Goal: Transaction & Acquisition: Purchase product/service

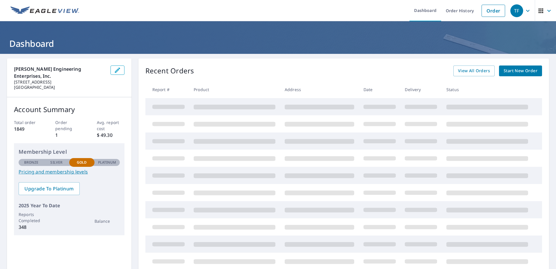
click at [517, 71] on span "Start New Order" at bounding box center [521, 70] width 34 height 7
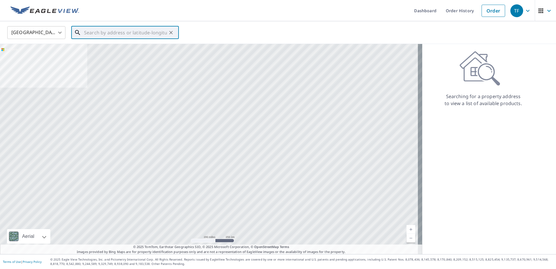
click at [86, 31] on input "text" at bounding box center [125, 32] width 83 height 16
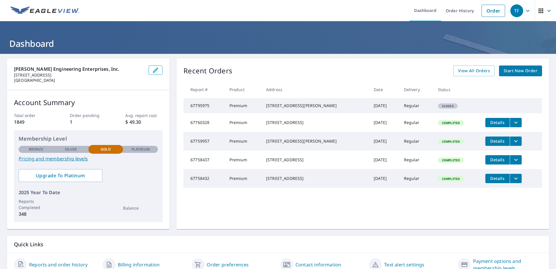
click at [514, 71] on span "Start New Order" at bounding box center [521, 70] width 34 height 7
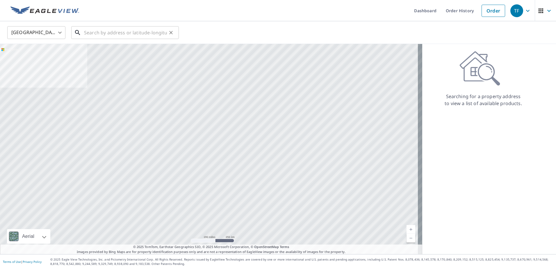
click at [100, 30] on input "text" at bounding box center [125, 32] width 83 height 16
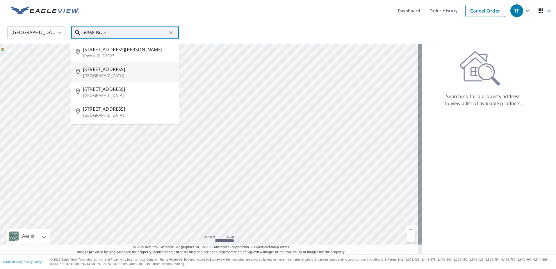
drag, startPoint x: 98, startPoint y: 70, endPoint x: 116, endPoint y: 79, distance: 20.8
click at [98, 70] on span "6368 Branchwood Dr" at bounding box center [128, 69] width 91 height 7
type input "6368 Branchwood Dr Lake Worth, FL 33467"
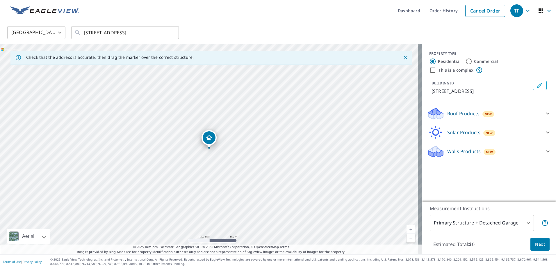
click at [433, 113] on icon at bounding box center [436, 111] width 15 height 7
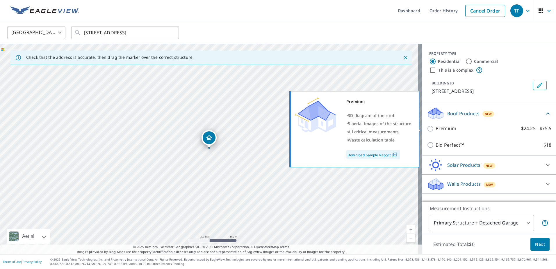
click at [427, 129] on input "Premium $24.25 - $75.5" at bounding box center [431, 128] width 9 height 7
checkbox input "true"
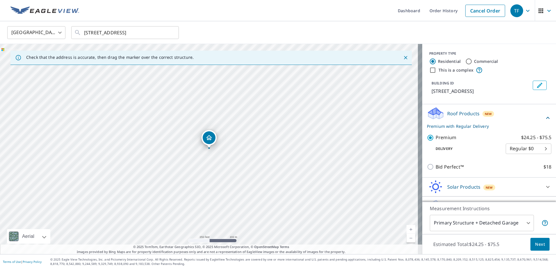
click at [538, 244] on span "Next" at bounding box center [540, 244] width 10 height 7
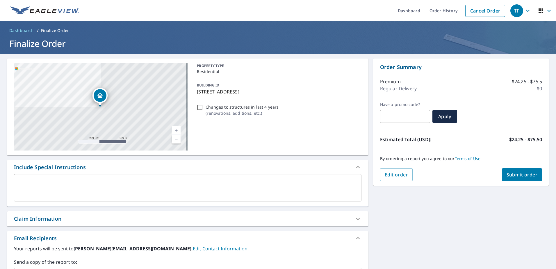
click at [519, 175] on span "Submit order" at bounding box center [522, 174] width 31 height 6
checkbox input "true"
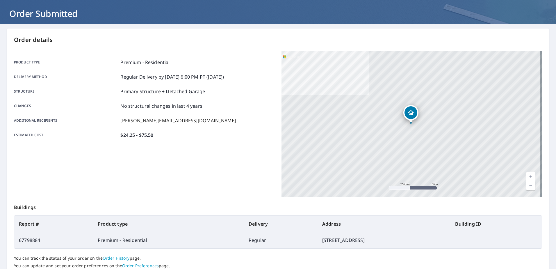
scroll to position [74, 0]
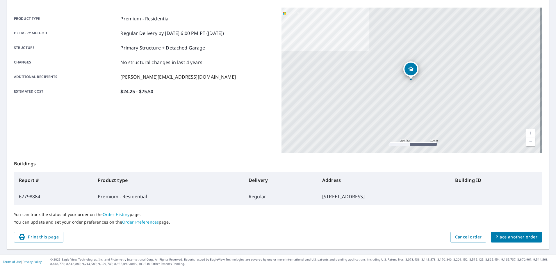
click at [506, 236] on span "Place another order" at bounding box center [517, 236] width 42 height 7
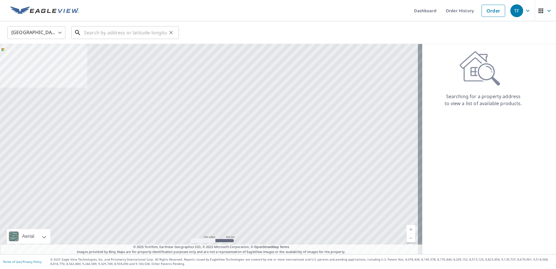
click at [98, 32] on input "text" at bounding box center [125, 32] width 83 height 16
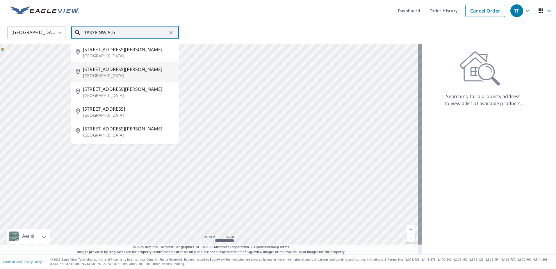
click at [100, 74] on p "Seattle, WA 98109" at bounding box center [128, 76] width 91 height 6
type input "18376 Newton St Seattle, WA 98109"
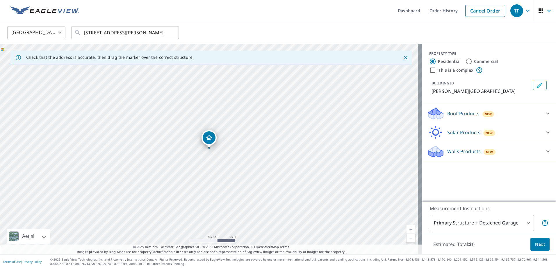
click at [433, 112] on icon at bounding box center [436, 111] width 15 height 7
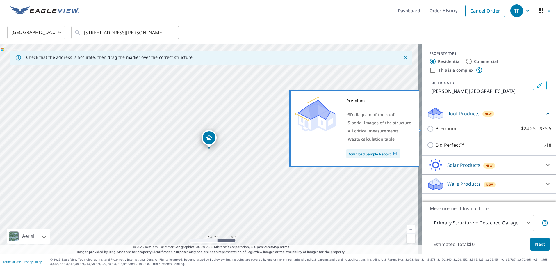
click at [427, 127] on input "Premium $24.25 - $75.5" at bounding box center [431, 128] width 9 height 7
checkbox input "true"
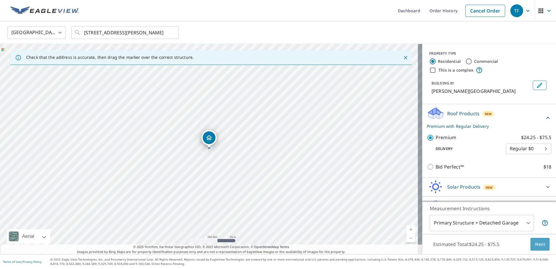
click at [536, 242] on span "Next" at bounding box center [540, 244] width 10 height 7
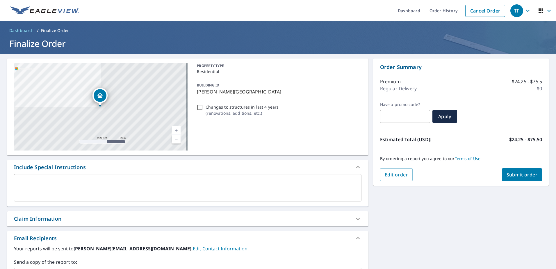
click at [521, 175] on span "Submit order" at bounding box center [522, 174] width 31 height 6
checkbox input "true"
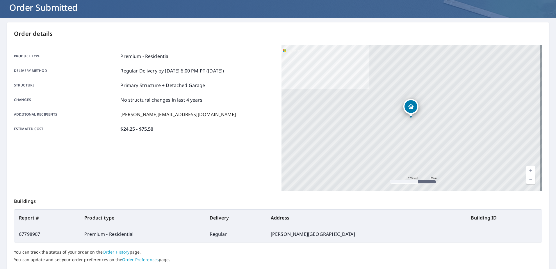
scroll to position [74, 0]
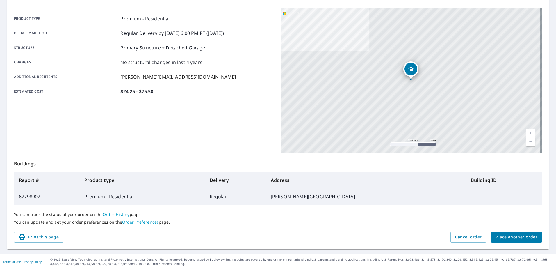
click at [523, 235] on span "Place another order" at bounding box center [517, 236] width 42 height 7
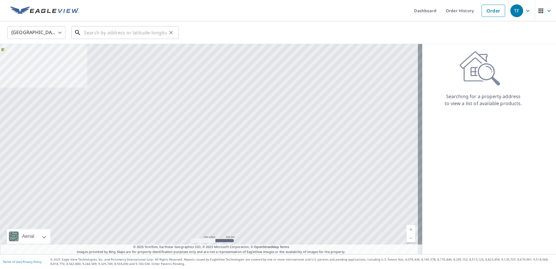
click at [113, 34] on input "text" at bounding box center [125, 32] width 83 height 16
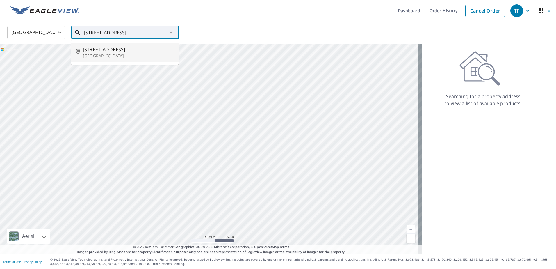
click at [121, 49] on span "14546 Sw 142nd Court Cir" at bounding box center [128, 49] width 91 height 7
type input "14546 Sw 142nd Court Cir Miami, FL 33186"
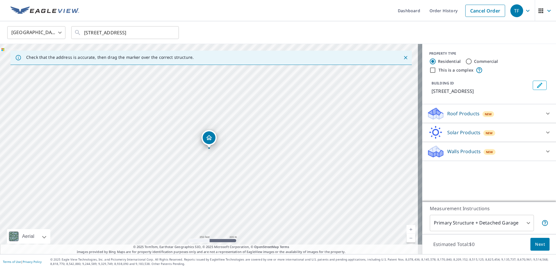
click at [434, 113] on icon at bounding box center [436, 111] width 15 height 7
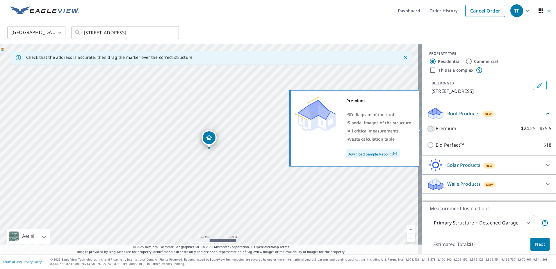
click at [427, 128] on input "Premium $24.25 - $75.5" at bounding box center [431, 128] width 9 height 7
checkbox input "true"
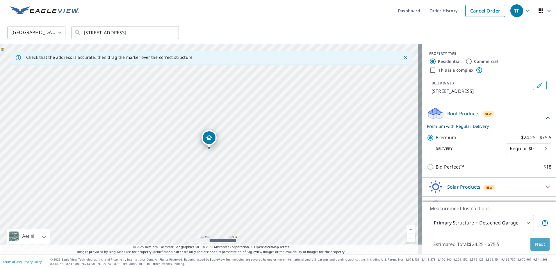
click at [537, 243] on span "Next" at bounding box center [540, 244] width 10 height 7
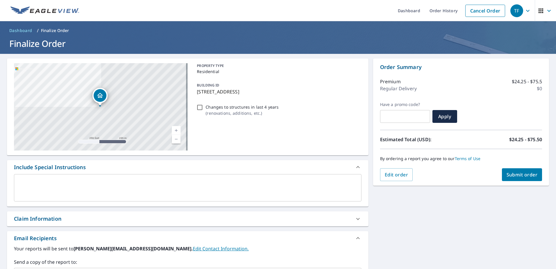
click at [512, 173] on span "Submit order" at bounding box center [522, 174] width 31 height 6
checkbox input "true"
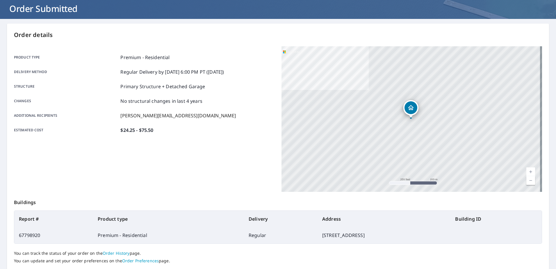
scroll to position [74, 0]
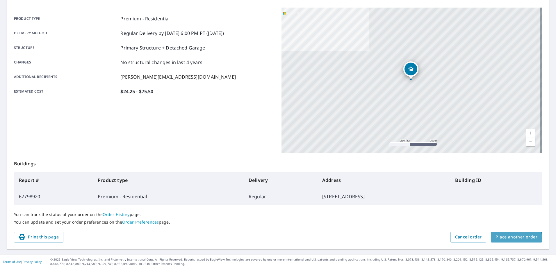
click at [511, 238] on span "Place another order" at bounding box center [517, 236] width 42 height 7
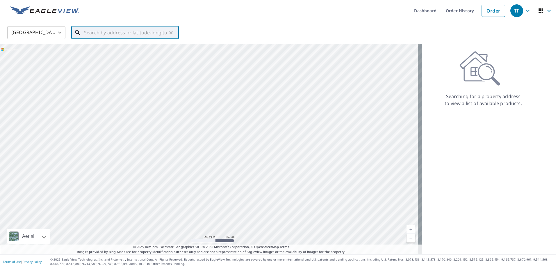
click at [90, 33] on input "text" at bounding box center [125, 32] width 83 height 16
click at [97, 51] on span "11949 Orangewood Dr" at bounding box center [128, 49] width 91 height 7
type input "11949 Orangewood Dr Dade City, FL 33525"
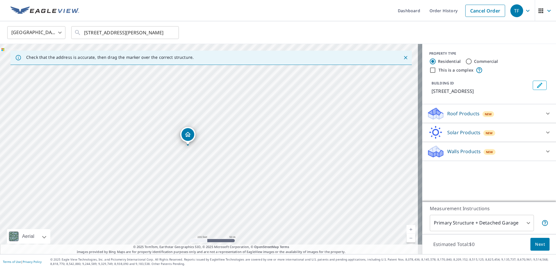
click at [427, 109] on icon at bounding box center [435, 114] width 17 height 14
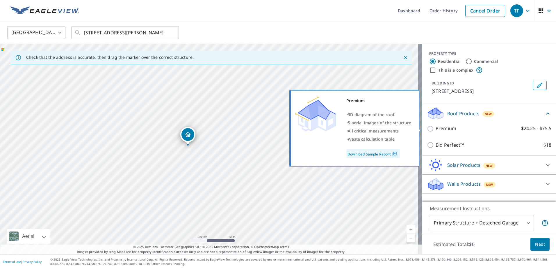
click at [427, 129] on input "Premium $24.25 - $75.5" at bounding box center [431, 128] width 9 height 7
checkbox input "true"
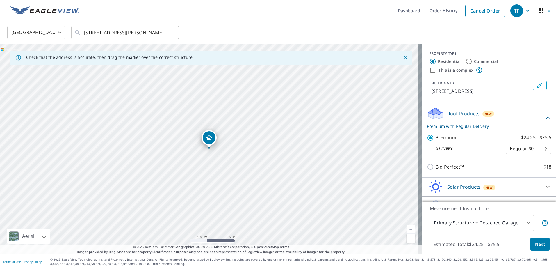
click at [537, 242] on span "Next" at bounding box center [540, 244] width 10 height 7
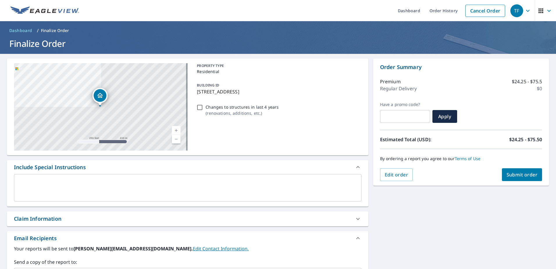
click at [519, 174] on span "Submit order" at bounding box center [522, 174] width 31 height 6
checkbox input "true"
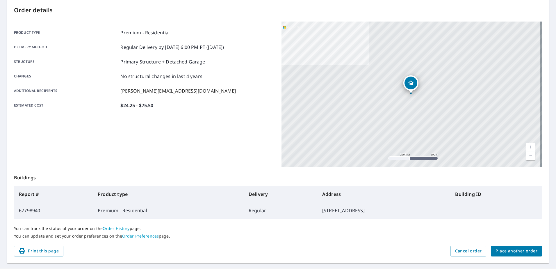
scroll to position [74, 0]
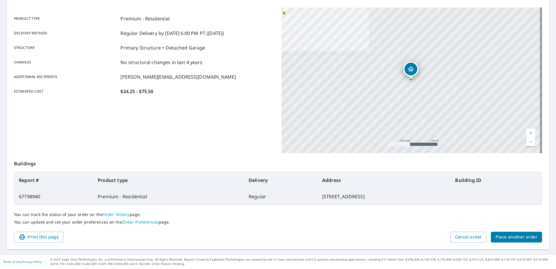
click at [514, 237] on span "Place another order" at bounding box center [517, 236] width 42 height 7
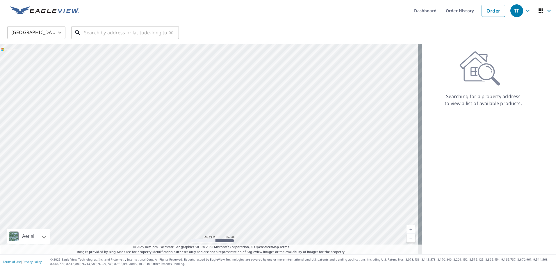
click at [93, 34] on input "text" at bounding box center [125, 32] width 83 height 16
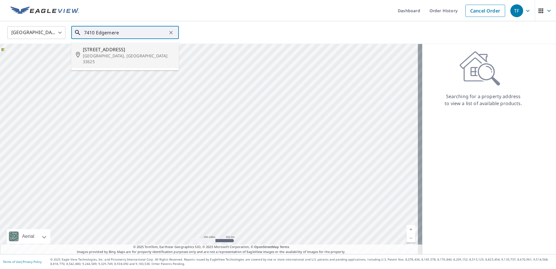
click at [97, 54] on p "Tampa, FL 33625" at bounding box center [128, 59] width 91 height 12
type input "7410 Edgemere Rd Tampa, FL 33625"
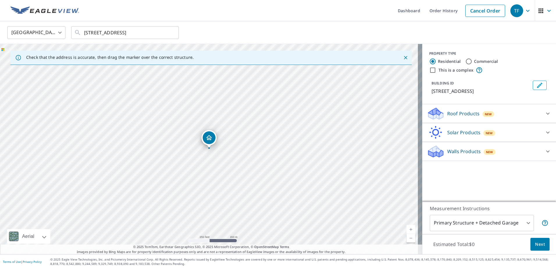
click at [440, 112] on div "Roof Products New" at bounding box center [484, 114] width 114 height 14
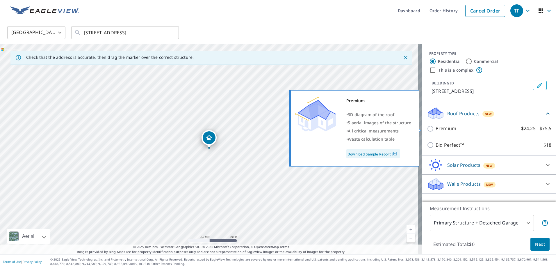
click at [427, 128] on input "Premium $24.25 - $75.5" at bounding box center [431, 128] width 9 height 7
checkbox input "true"
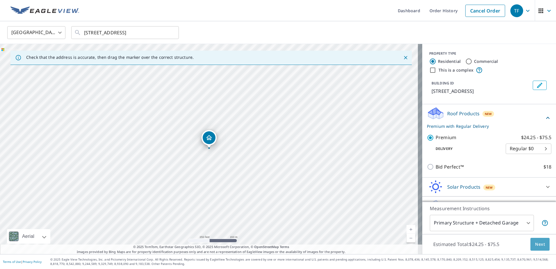
click at [538, 241] on span "Next" at bounding box center [540, 244] width 10 height 7
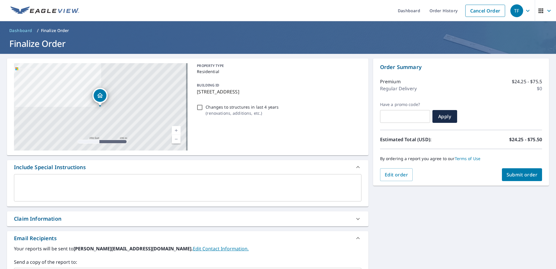
click at [521, 174] on span "Submit order" at bounding box center [522, 174] width 31 height 6
checkbox input "true"
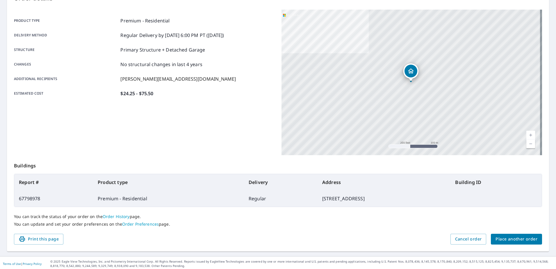
scroll to position [74, 0]
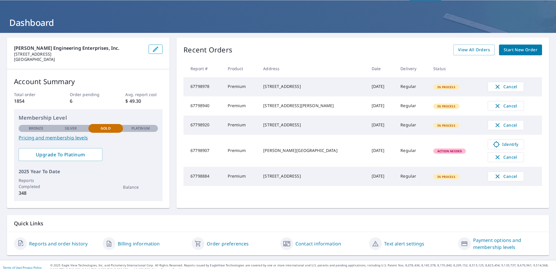
scroll to position [27, 0]
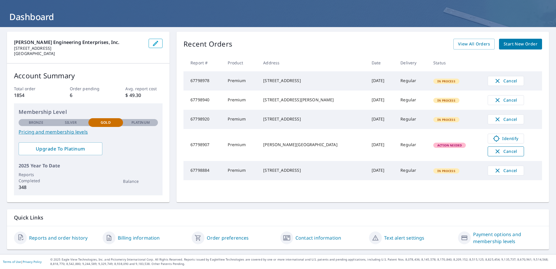
click at [502, 155] on span "Cancel" at bounding box center [506, 151] width 24 height 7
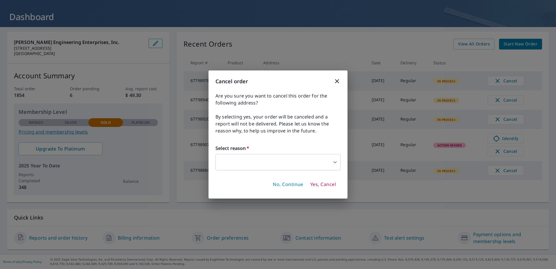
click at [224, 161] on body "TF TF Dashboard Order History Order TF Dashboard Fisher Engineering Enterprises…" at bounding box center [278, 134] width 556 height 269
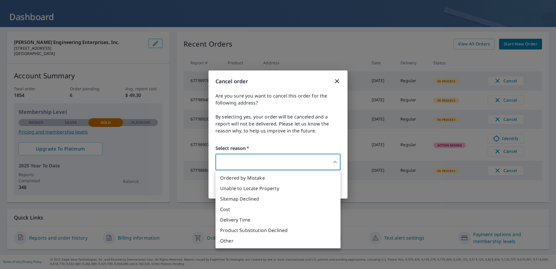
click at [250, 177] on li "Ordered by Mistake" at bounding box center [278, 178] width 125 height 10
type input "30"
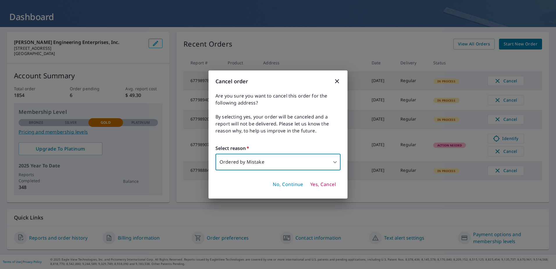
click at [325, 183] on span "Yes, Cancel" at bounding box center [323, 184] width 26 height 6
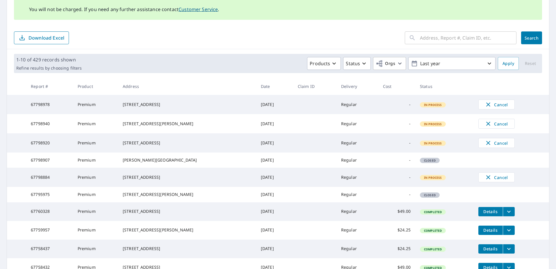
scroll to position [78, 0]
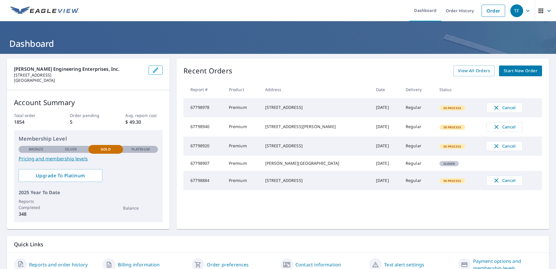
click at [518, 70] on span "Start New Order" at bounding box center [521, 70] width 34 height 7
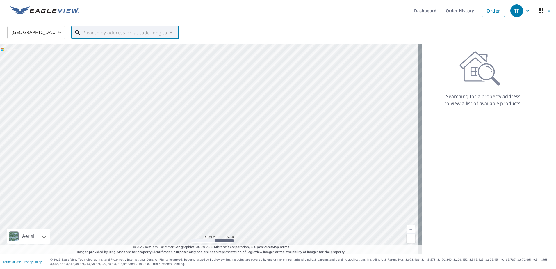
click at [96, 34] on input "text" at bounding box center [125, 32] width 83 height 16
click at [98, 55] on p "Hollywood, FL 33029" at bounding box center [128, 56] width 91 height 6
type input "18376 Nw 6th St Hollywood, FL 33029"
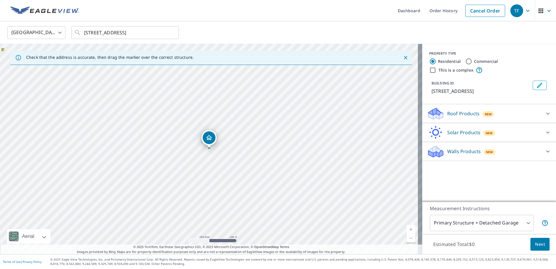
click at [429, 115] on icon at bounding box center [436, 111] width 15 height 7
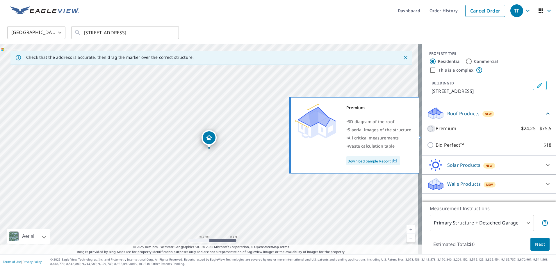
click at [427, 132] on input "Premium $24.25 - $75.5" at bounding box center [431, 128] width 9 height 7
checkbox input "true"
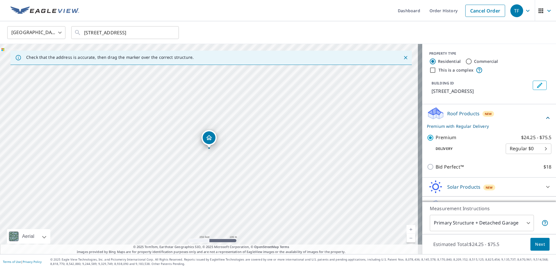
click at [535, 241] on span "Next" at bounding box center [540, 244] width 10 height 7
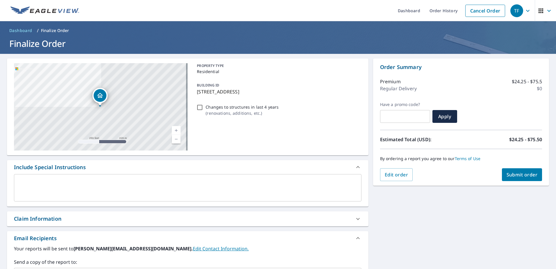
click at [517, 173] on span "Submit order" at bounding box center [522, 174] width 31 height 6
checkbox input "true"
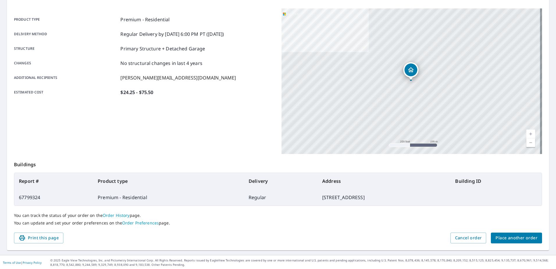
scroll to position [74, 0]
